Goal: Task Accomplishment & Management: Manage account settings

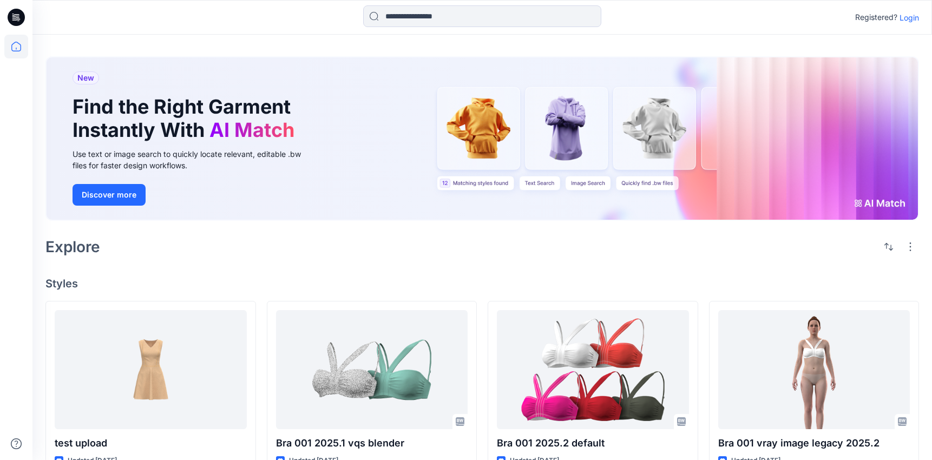
click at [906, 18] on p "Login" at bounding box center [909, 17] width 19 height 11
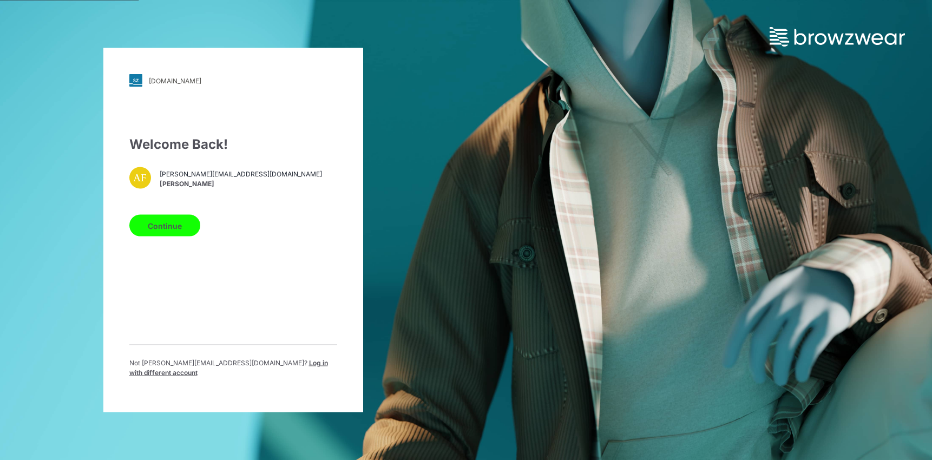
click at [179, 228] on button "Continue" at bounding box center [164, 226] width 71 height 22
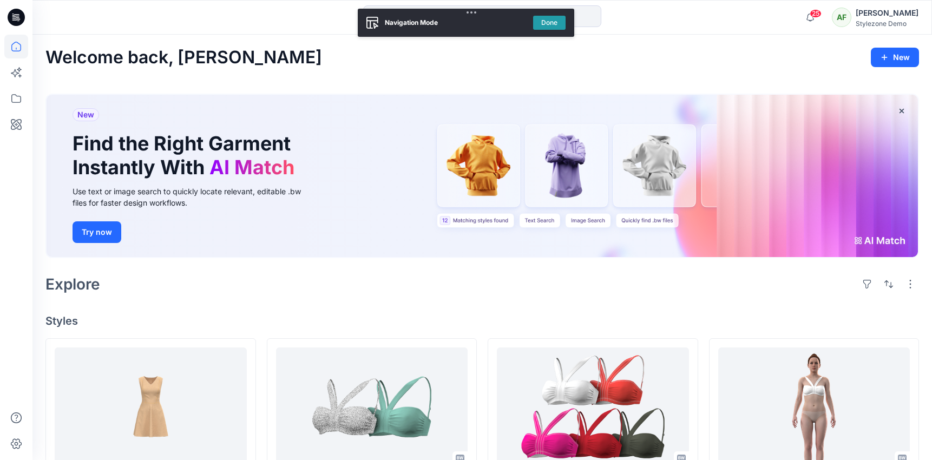
click at [554, 28] on button "Done" at bounding box center [549, 23] width 32 height 14
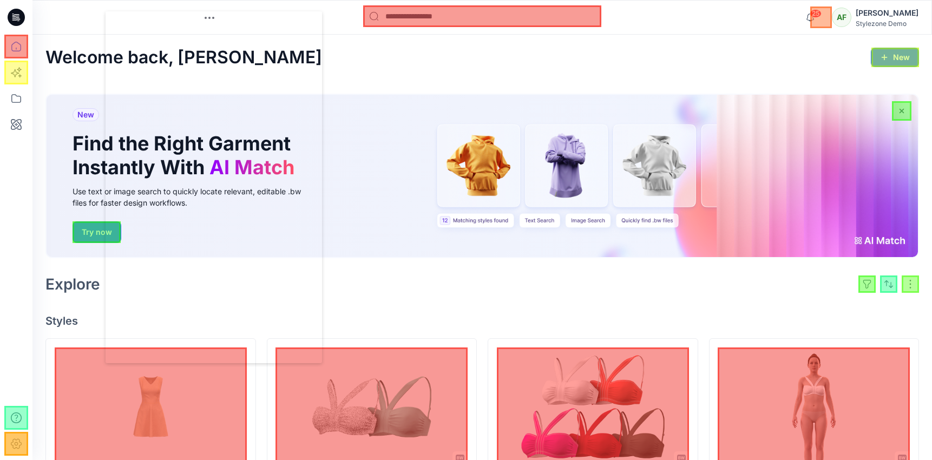
drag, startPoint x: 90, startPoint y: 18, endPoint x: 321, endPoint y: 31, distance: 230.5
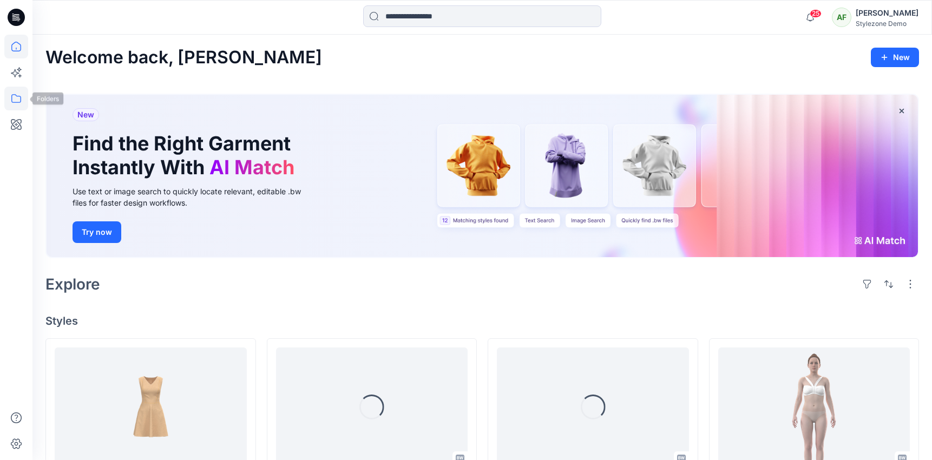
click at [16, 100] on icon at bounding box center [16, 99] width 24 height 24
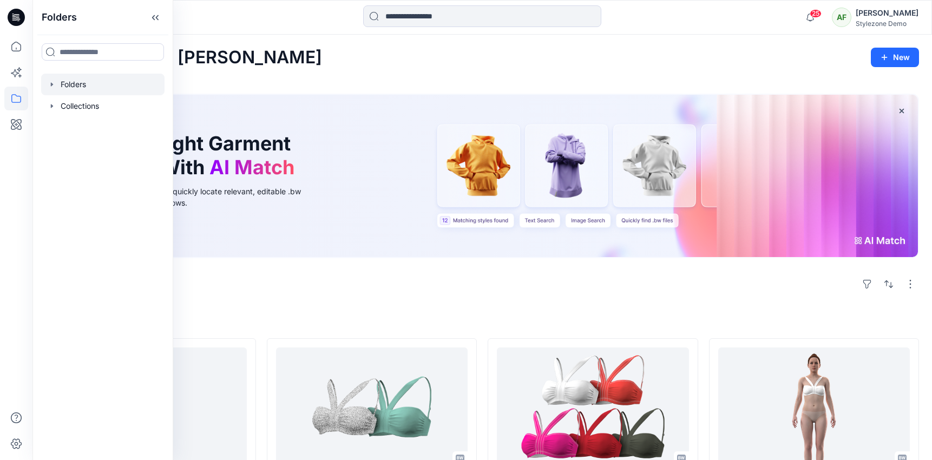
click at [81, 89] on div at bounding box center [102, 85] width 123 height 22
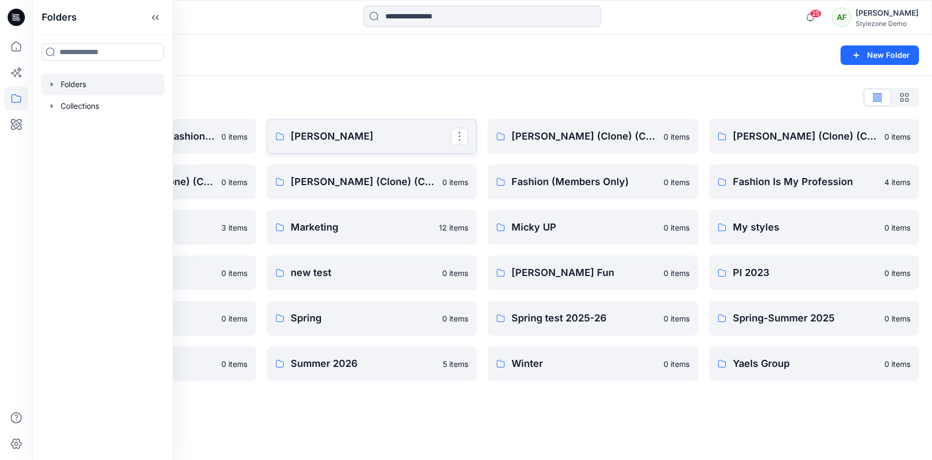
click at [308, 129] on p "[PERSON_NAME]" at bounding box center [371, 136] width 161 height 15
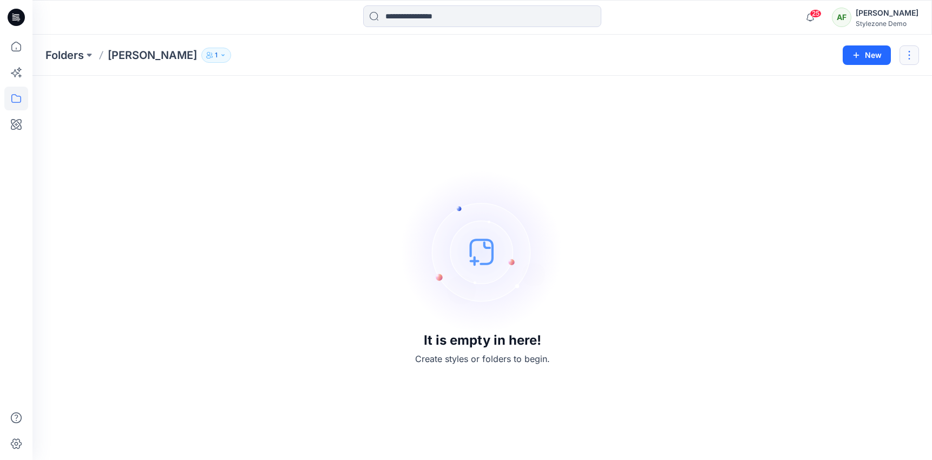
click at [912, 47] on button "button" at bounding box center [909, 54] width 19 height 19
click at [879, 83] on button "Edit" at bounding box center [858, 81] width 117 height 20
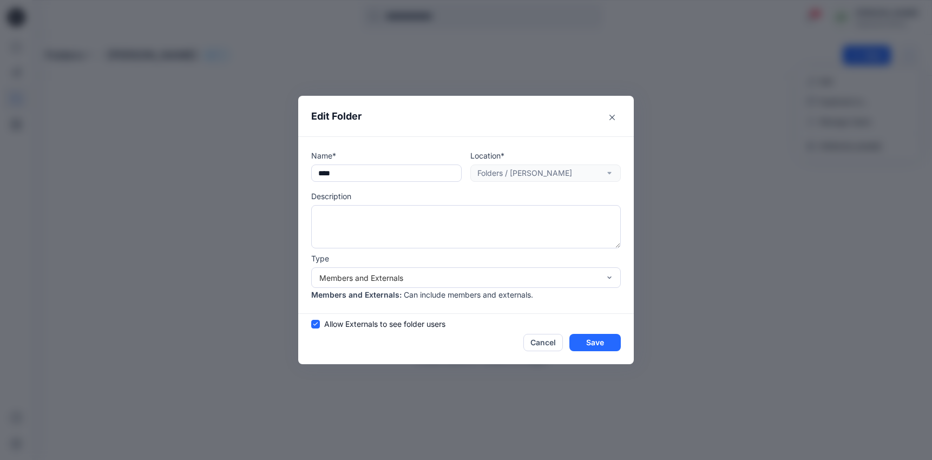
drag, startPoint x: 456, startPoint y: 337, endPoint x: 456, endPoint y: 343, distance: 6.0
click at [456, 338] on div "Cancel Save" at bounding box center [466, 342] width 310 height 17
click at [541, 341] on button "Cancel" at bounding box center [544, 342] width 40 height 17
